Goal: Transaction & Acquisition: Purchase product/service

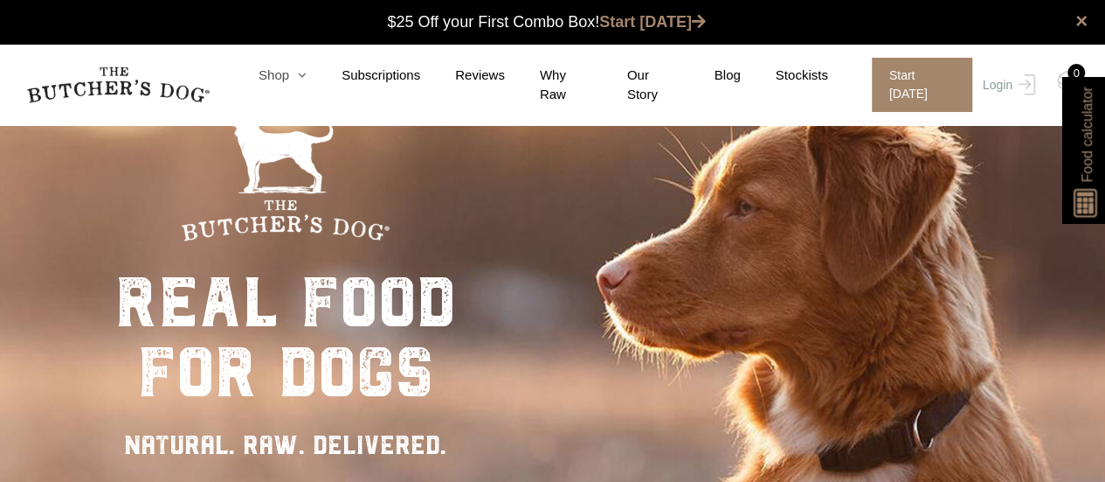
click at [280, 84] on link "Shop" at bounding box center [265, 76] width 83 height 20
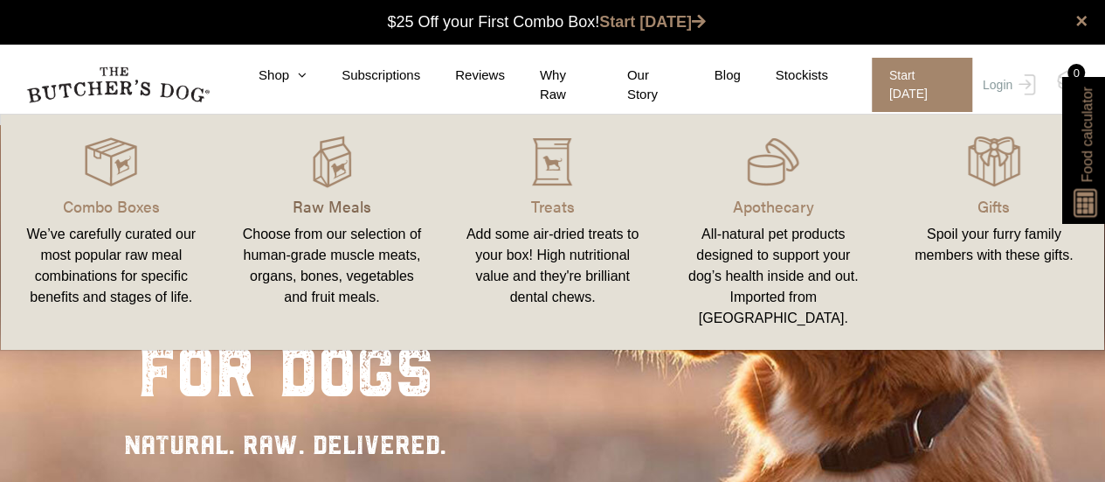
click at [318, 206] on p "Raw Meals" at bounding box center [332, 206] width 179 height 24
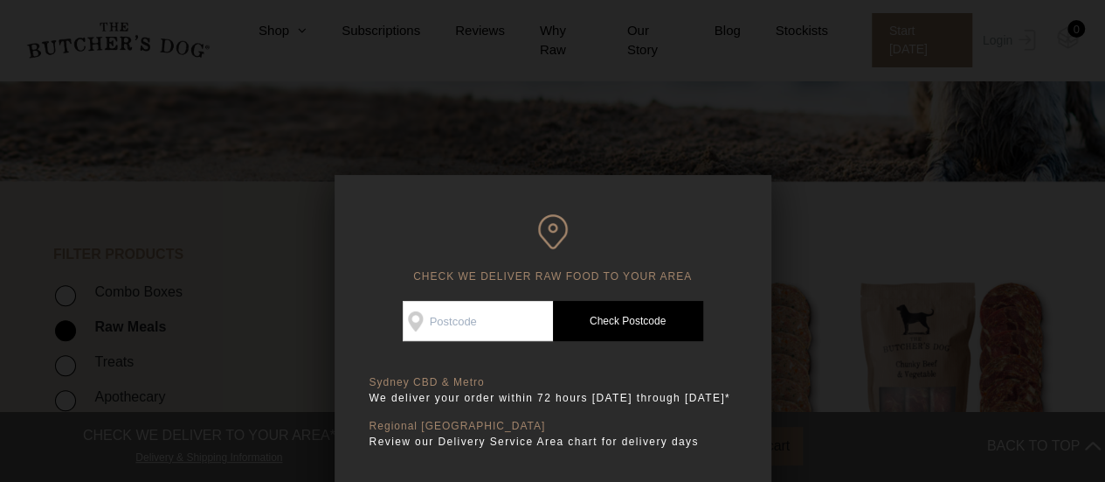
scroll to position [260, 0]
click at [442, 325] on input "Check Availability At" at bounding box center [478, 321] width 150 height 40
type input "2611"
click at [623, 315] on link "Check Postcode" at bounding box center [628, 321] width 150 height 40
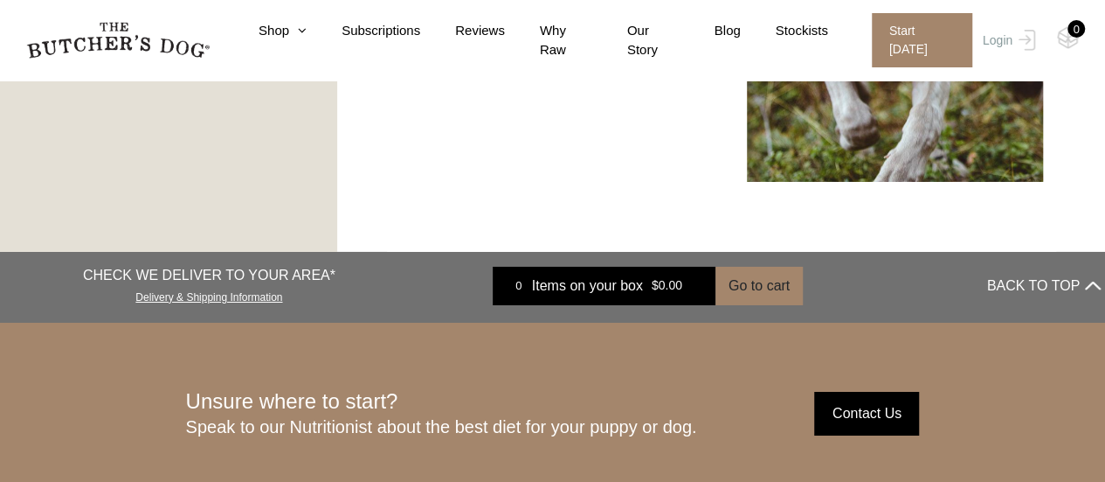
scroll to position [2929, 0]
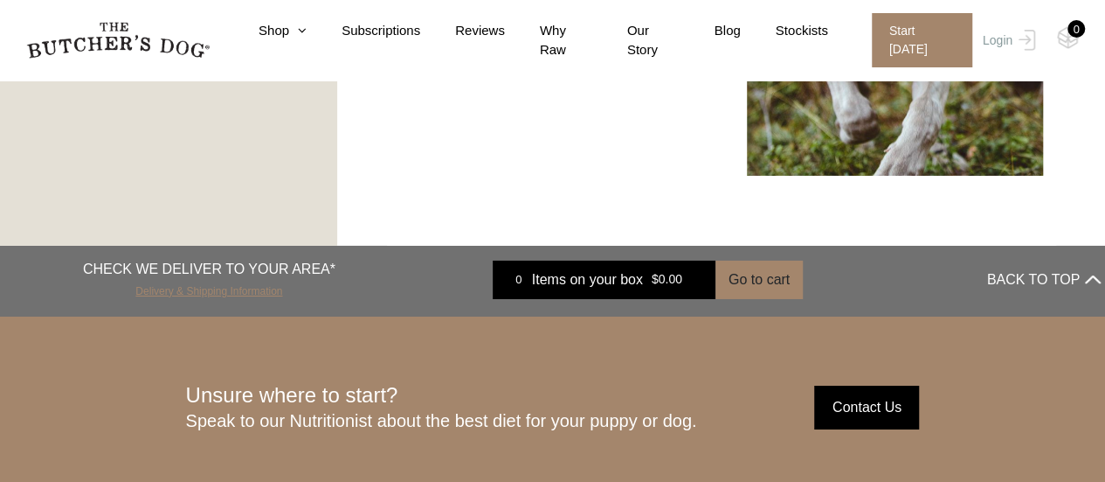
click at [181, 289] on link "Delivery & Shipping Information" at bounding box center [208, 289] width 147 height 17
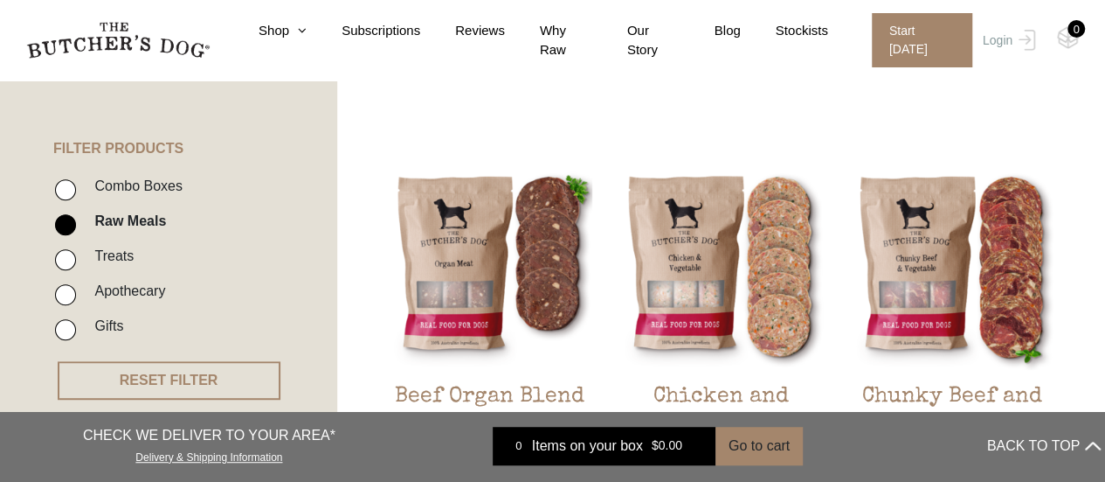
scroll to position [353, 0]
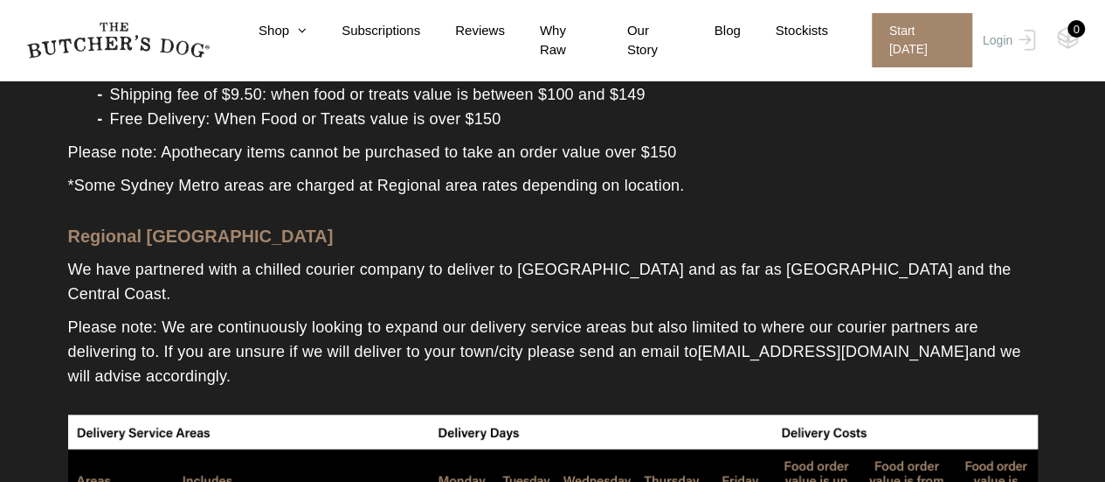
scroll to position [582, 0]
